Goal: Task Accomplishment & Management: Manage account settings

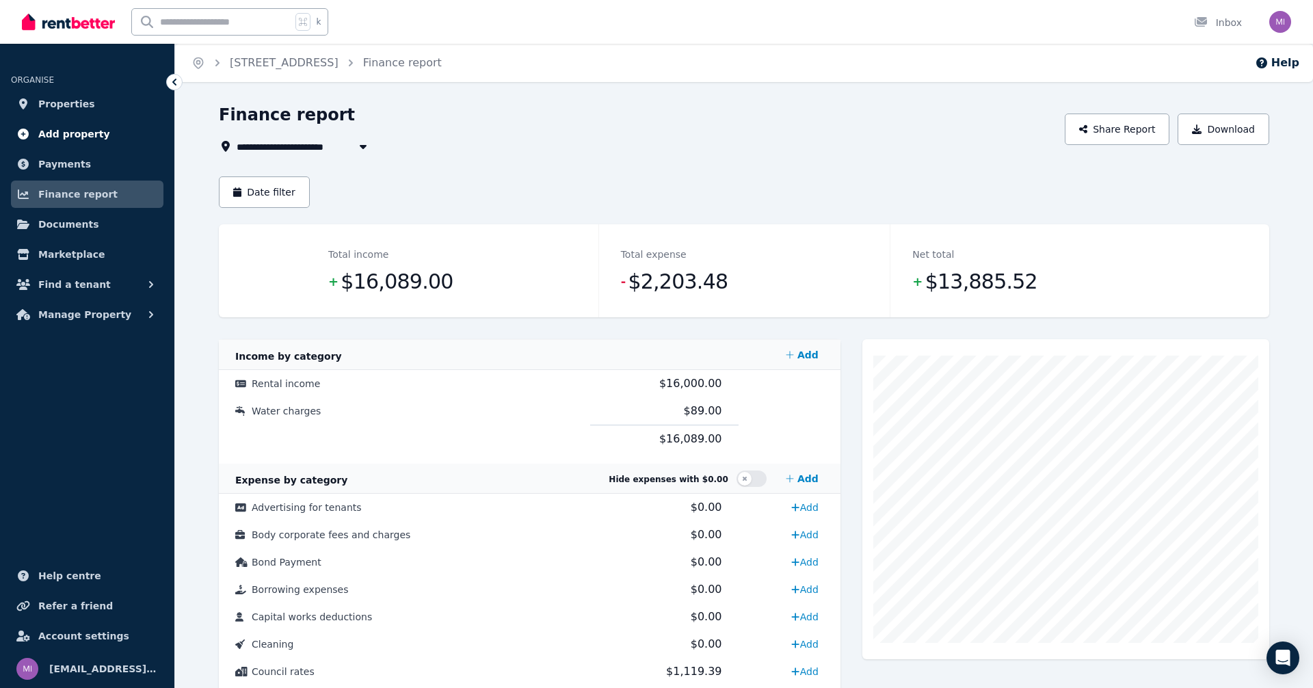
click at [83, 144] on link "Add property" at bounding box center [87, 133] width 153 height 27
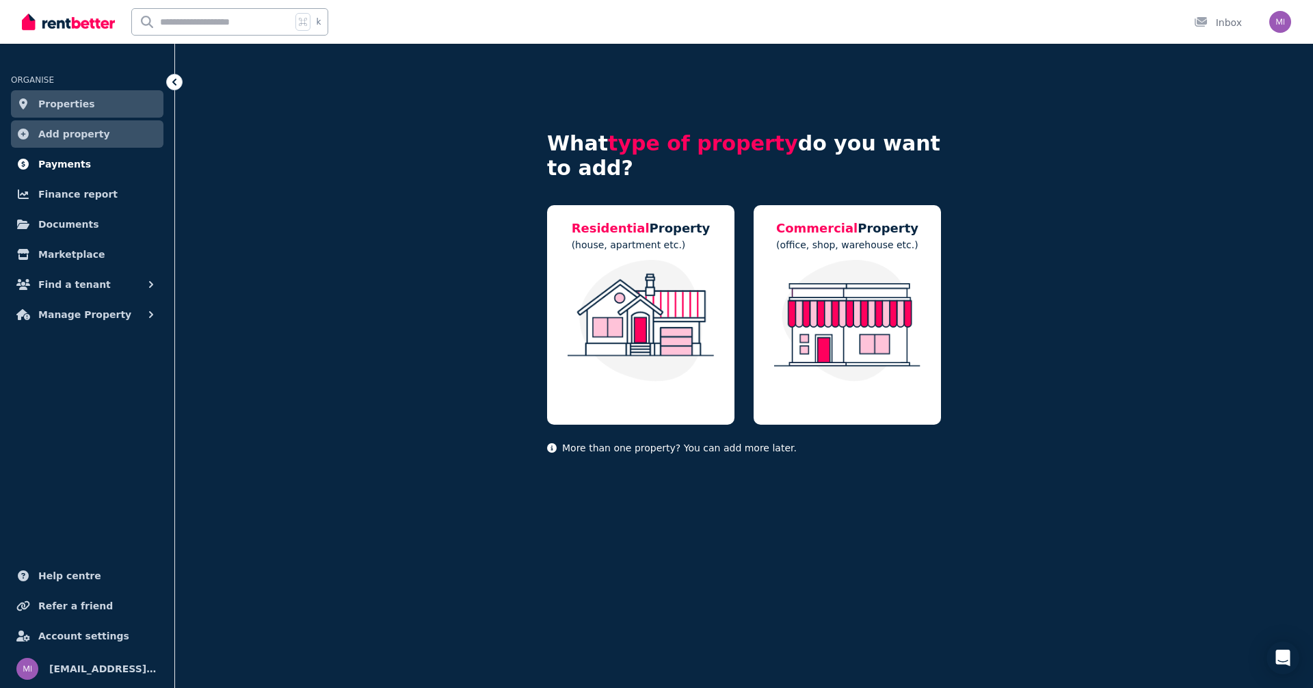
click at [62, 168] on span "Payments" at bounding box center [64, 164] width 53 height 16
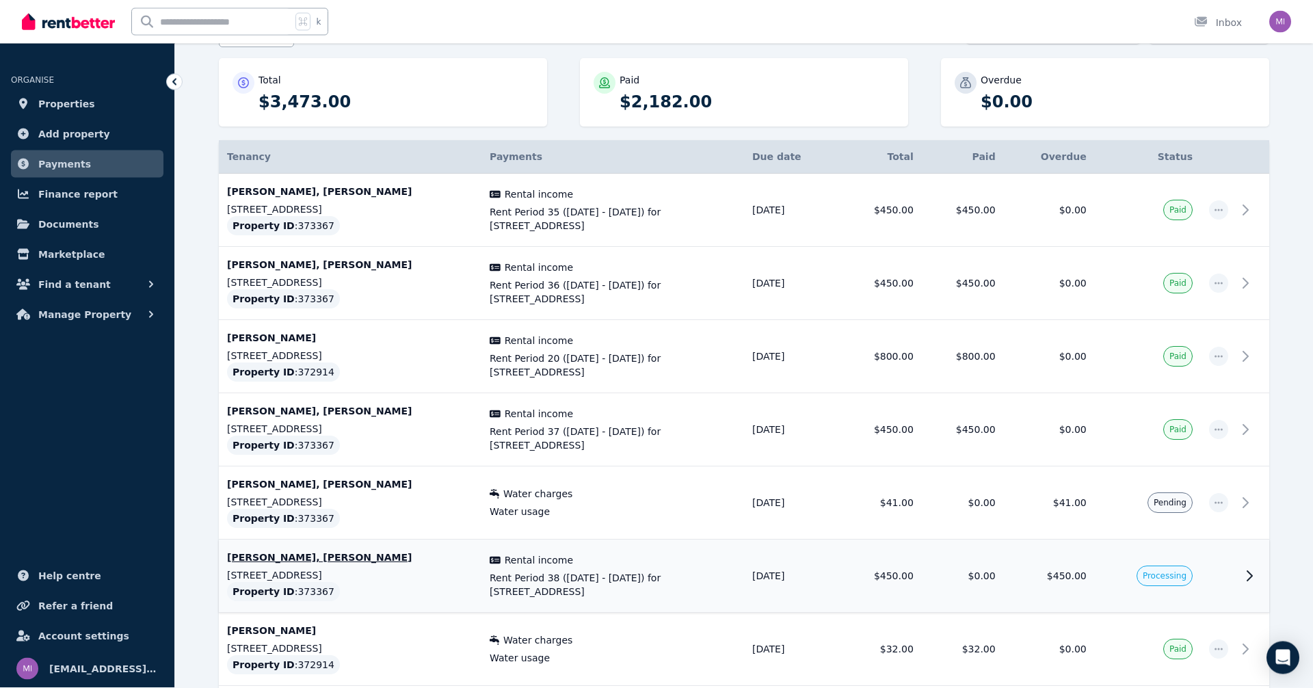
scroll to position [161, 0]
click at [1219, 510] on span "button" at bounding box center [1218, 502] width 19 height 19
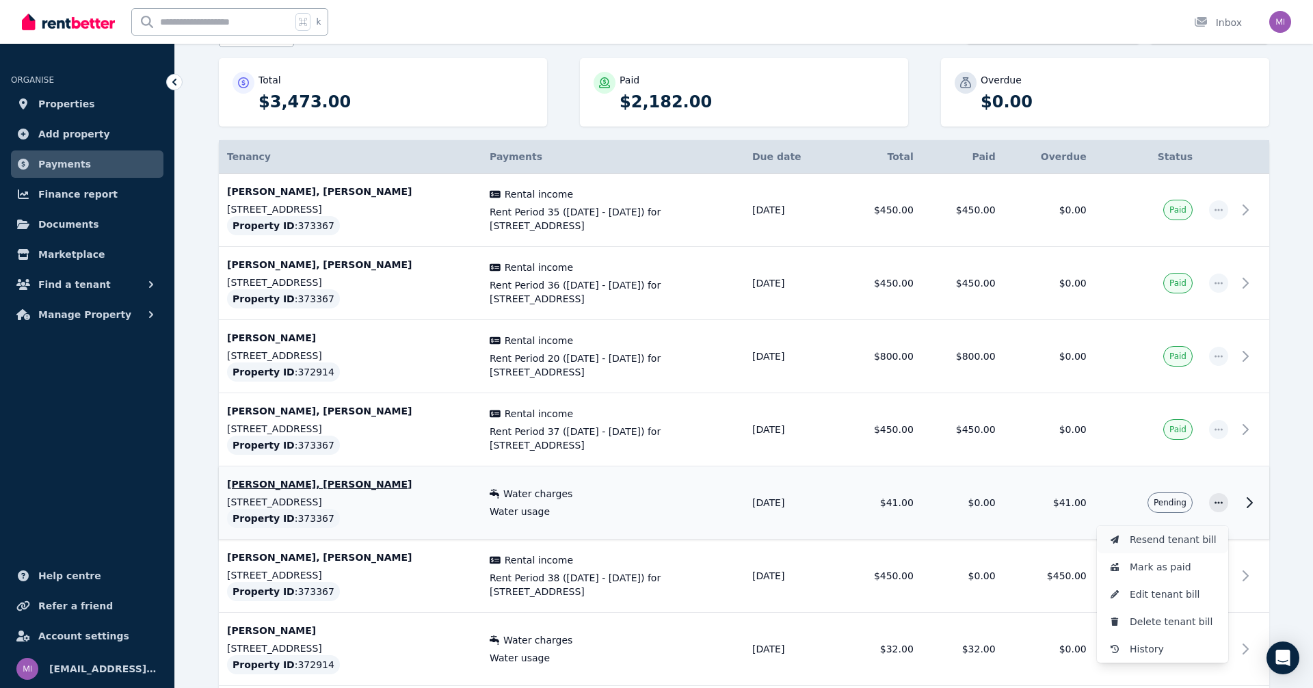
click at [1192, 540] on span "Resend tenant bill" at bounding box center [1174, 539] width 88 height 16
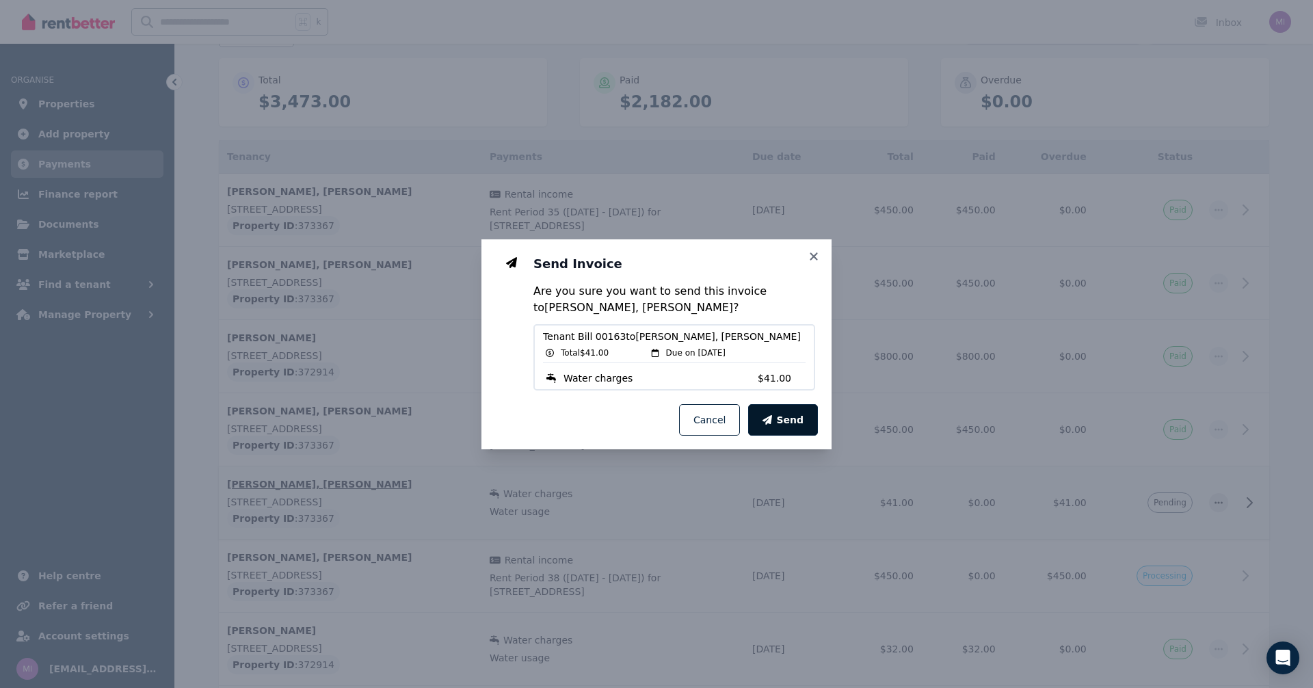
click at [790, 427] on span "Send" at bounding box center [789, 420] width 27 height 14
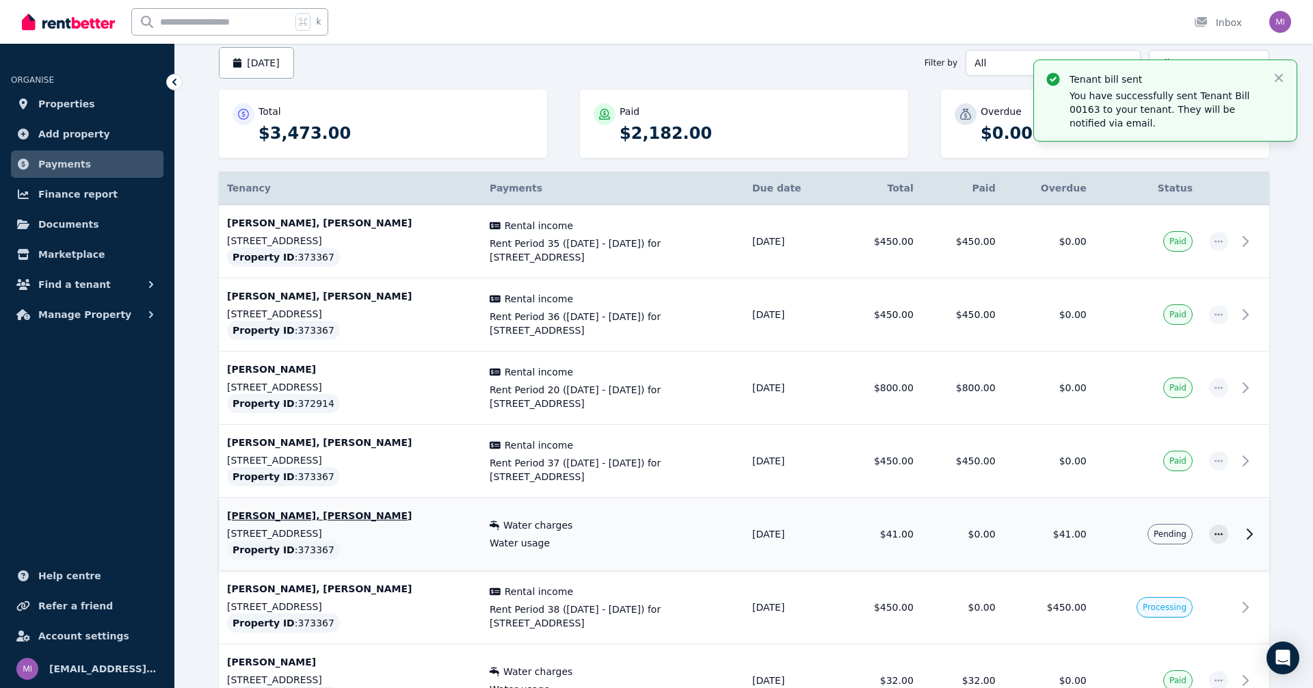
scroll to position [0, 0]
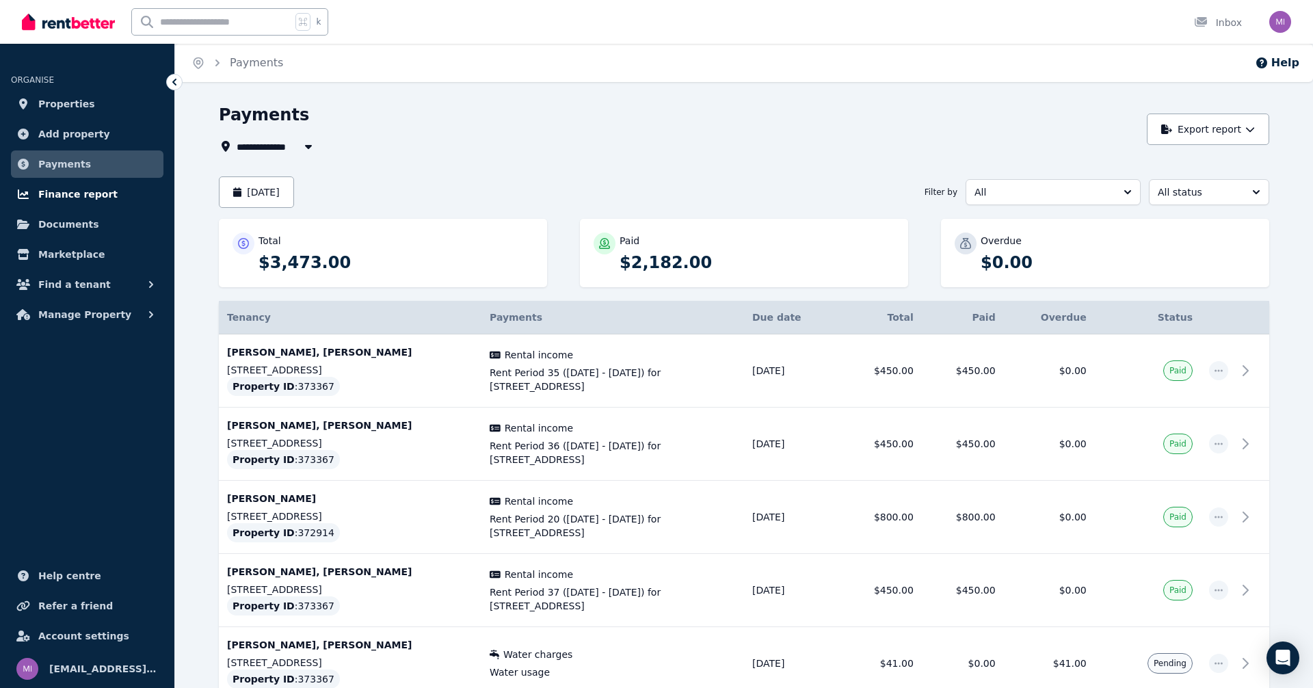
click at [79, 202] on span "Finance report" at bounding box center [77, 194] width 79 height 16
